Goal: Check status: Check status

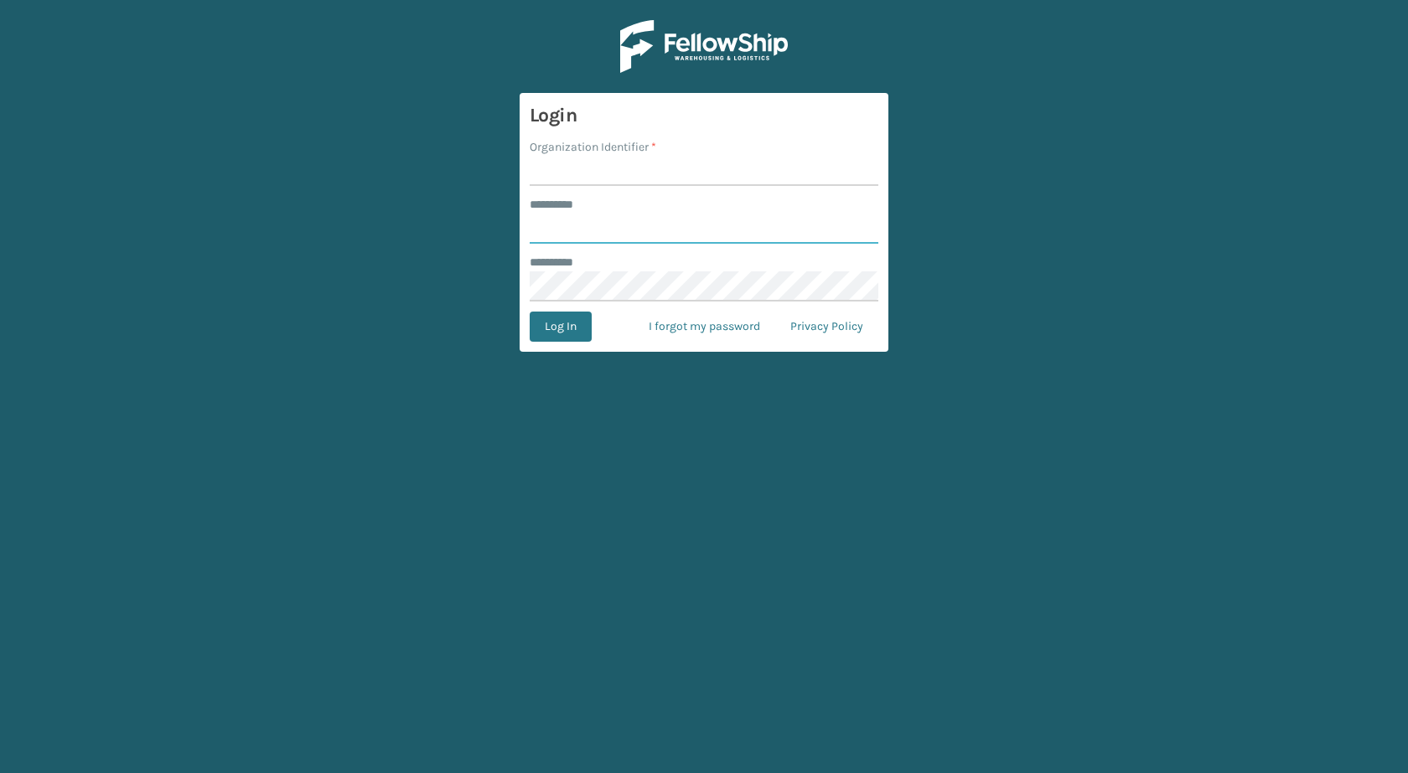
type input "******"
click at [591, 173] on input "Organization Identifier *" at bounding box center [704, 171] width 349 height 30
type input "milliard"
click at [585, 324] on button "Log In" at bounding box center [561, 327] width 62 height 30
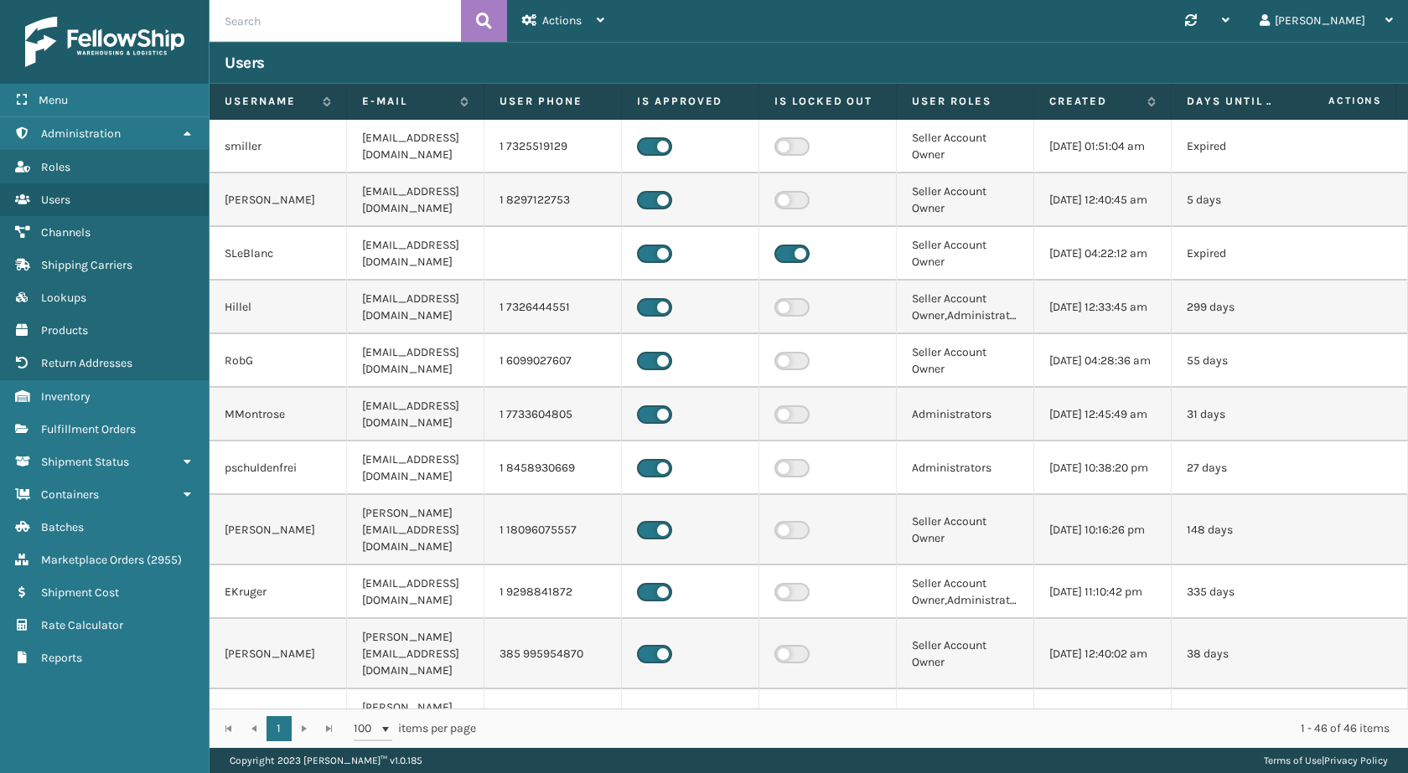
click at [334, 43] on div "Users" at bounding box center [808, 63] width 1198 height 42
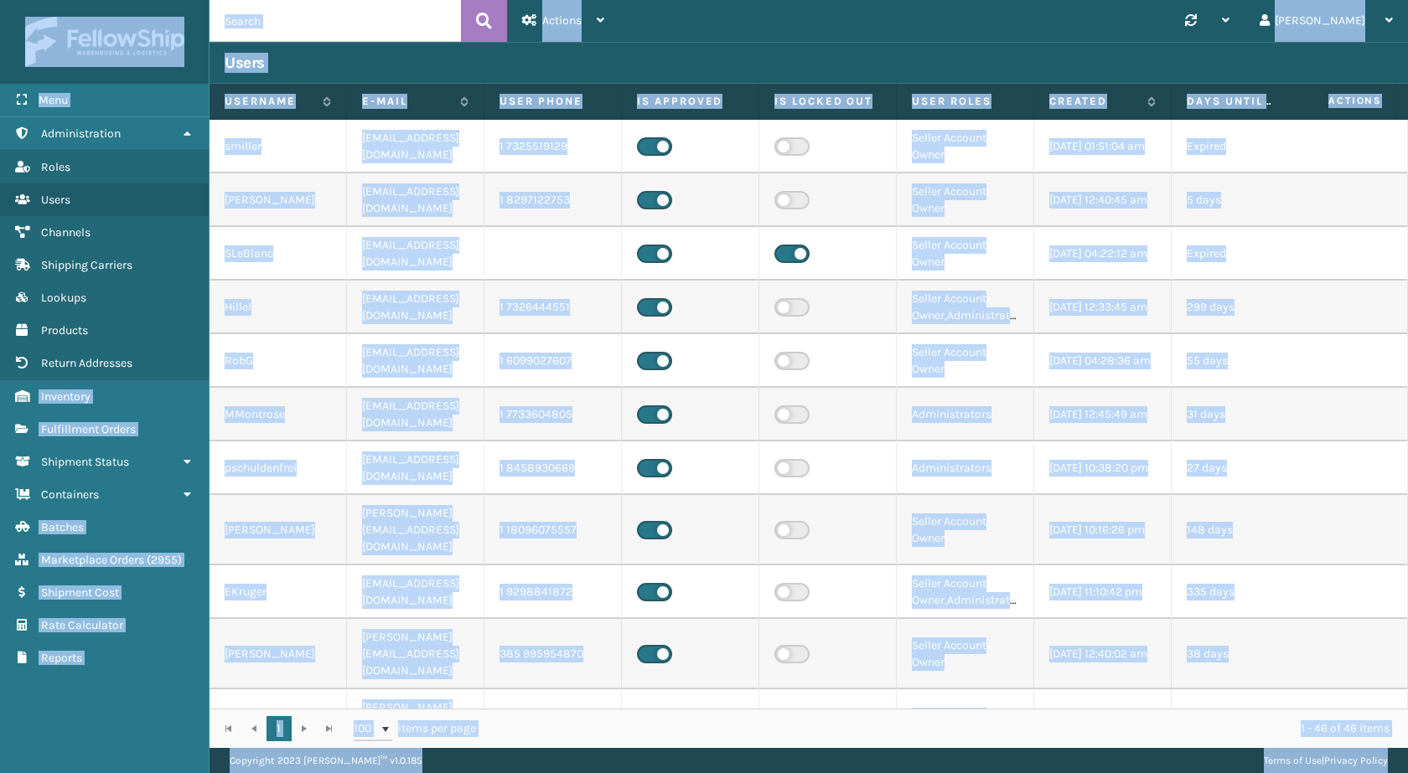
click at [339, 38] on input "text" at bounding box center [334, 21] width 251 height 42
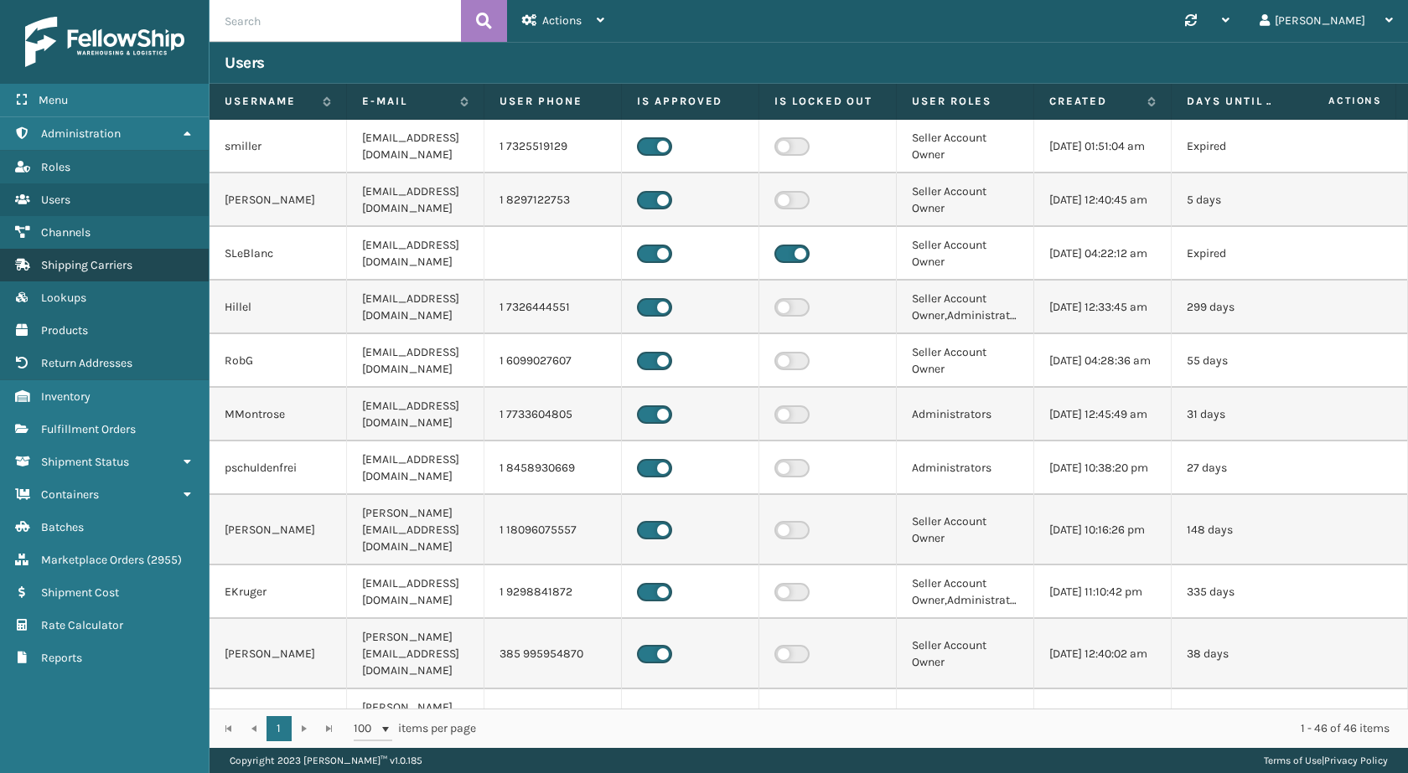
click at [128, 271] on span "Shipping Carriers" at bounding box center [86, 265] width 91 height 14
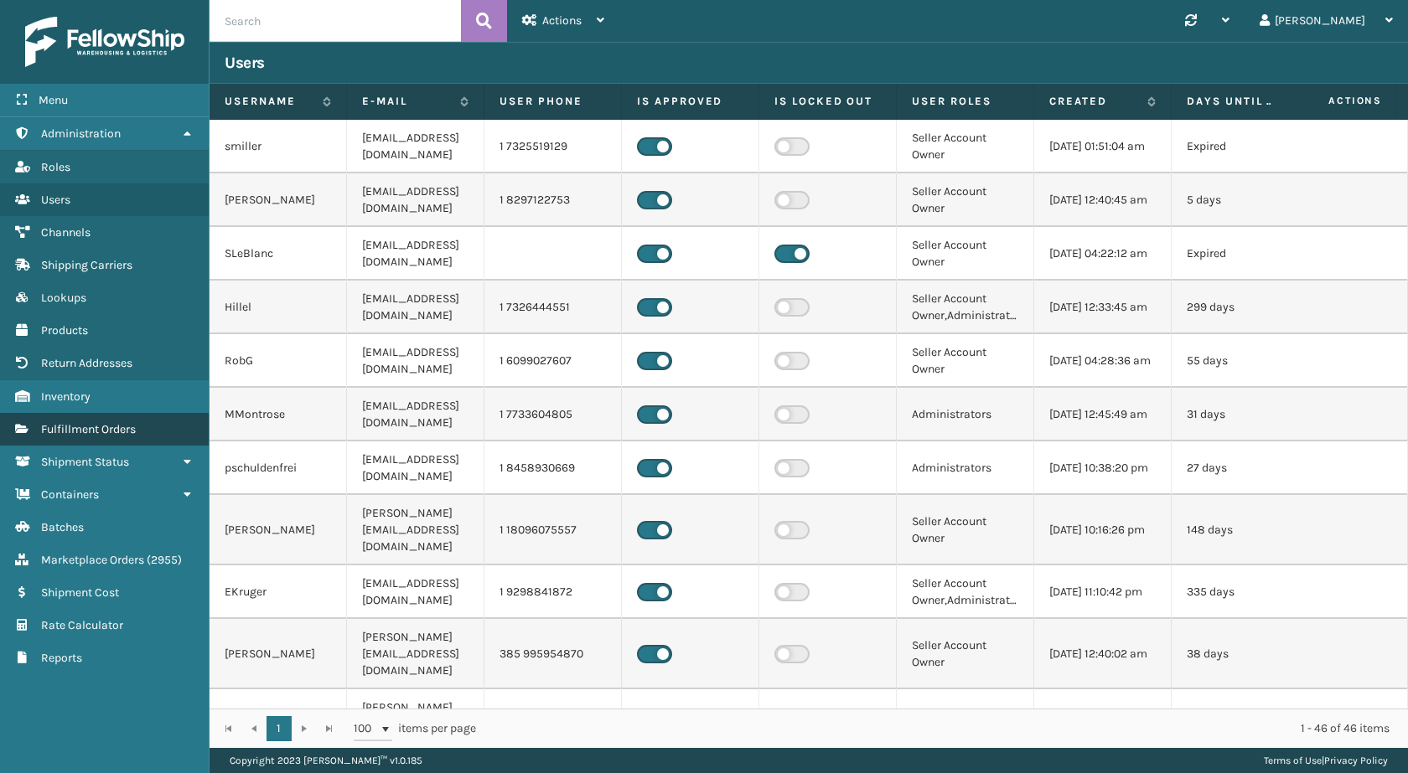
click at [128, 436] on span "Fulfillment Orders" at bounding box center [88, 429] width 95 height 14
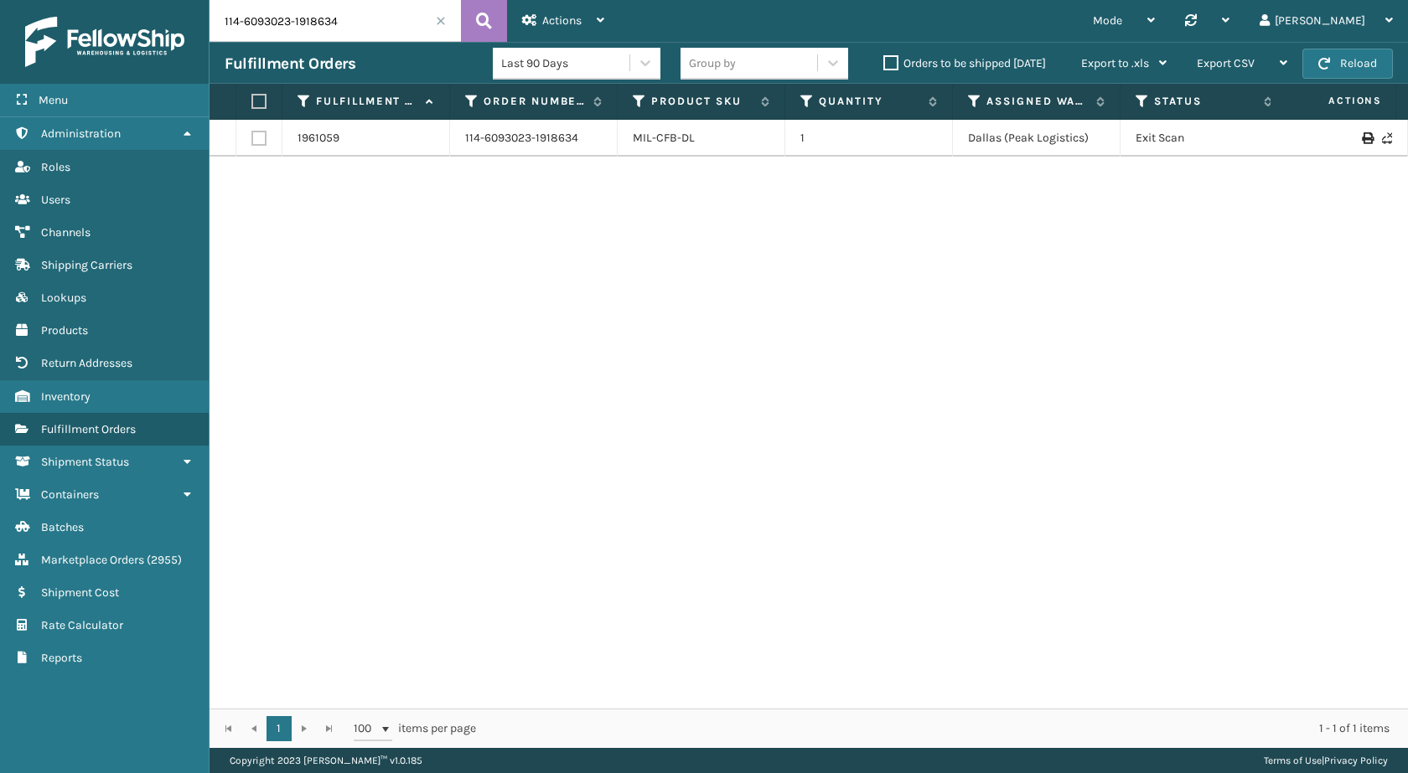
click at [359, 16] on input "114-6093023-1918634" at bounding box center [334, 21] width 251 height 42
paste input "2-2193651-3653048"
type input "112-2193651-3653048"
click at [466, 11] on button at bounding box center [484, 21] width 46 height 42
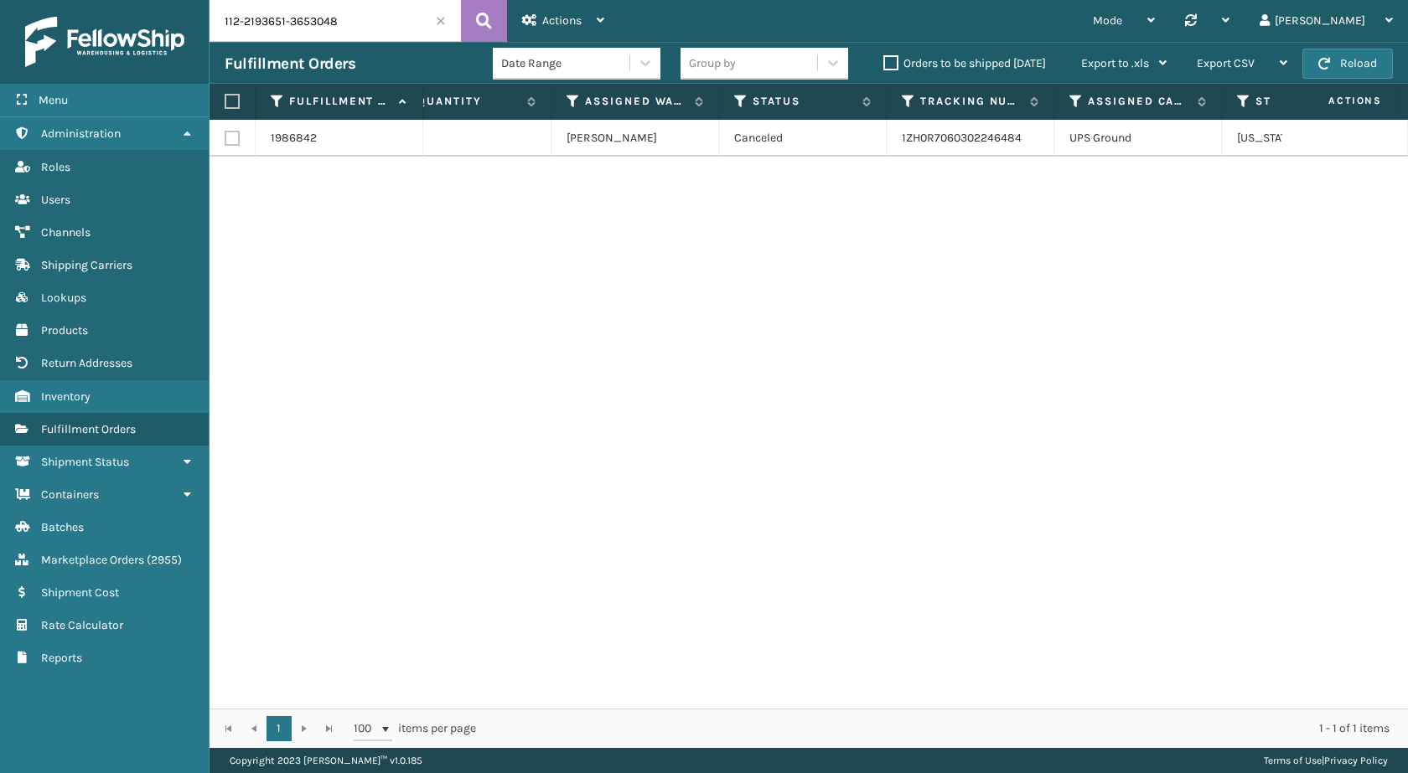
drag, startPoint x: 1282, startPoint y: 148, endPoint x: 1407, endPoint y: 157, distance: 125.1
click at [1407, 157] on div "1986842 112-2193651-3653048 MIL-HK612-6 1 Milliard LV Canceled 1ZH0R70603022464…" at bounding box center [808, 414] width 1198 height 589
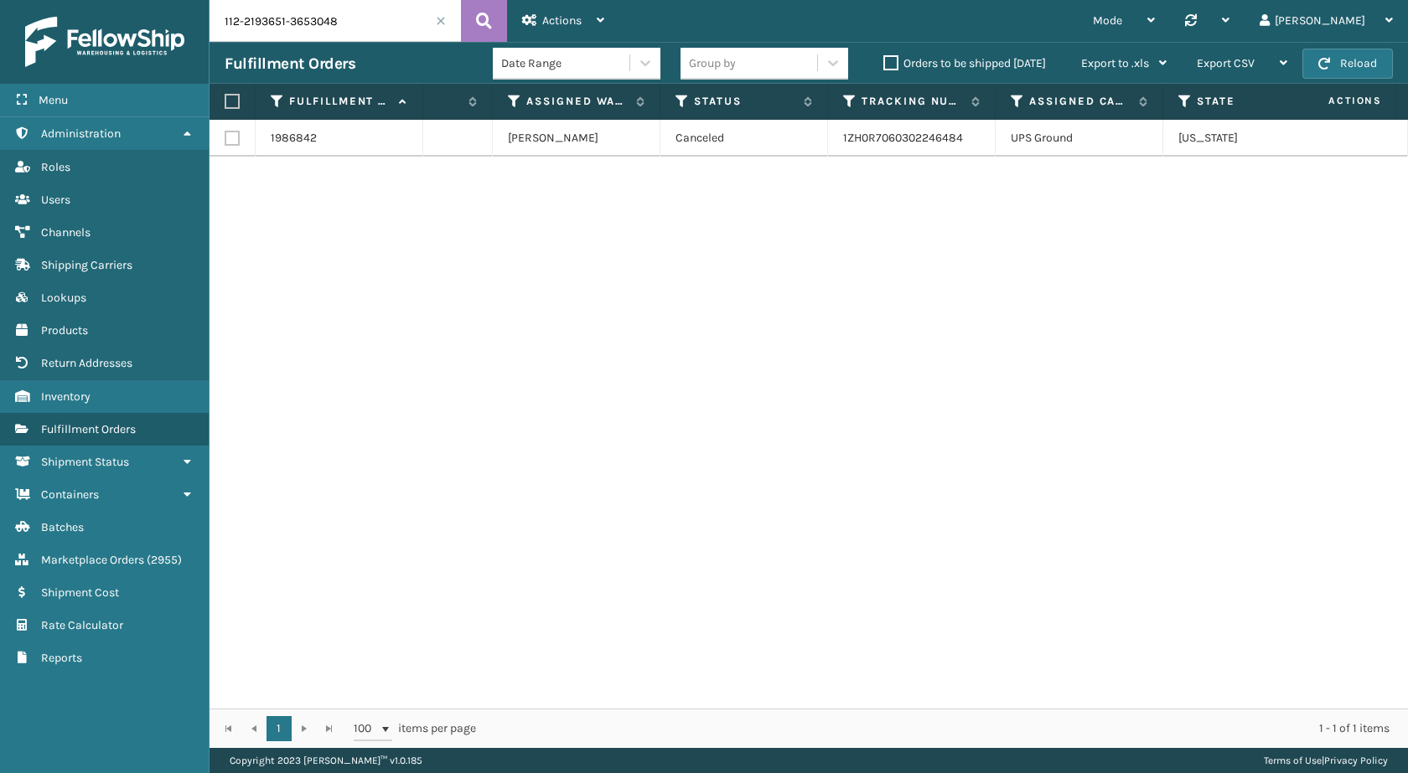
click at [1008, 225] on div "1986842 112-2193651-3653048 MIL-HK612-6 1 Milliard LV Canceled 1ZH0R70603022464…" at bounding box center [808, 414] width 1198 height 589
drag, startPoint x: 975, startPoint y: 136, endPoint x: 835, endPoint y: 133, distance: 140.8
click at [835, 133] on td "1ZH0R7060302246484" at bounding box center [912, 138] width 168 height 37
copy link "1ZH0R7060302246484"
